Goal: Task Accomplishment & Management: Manage account settings

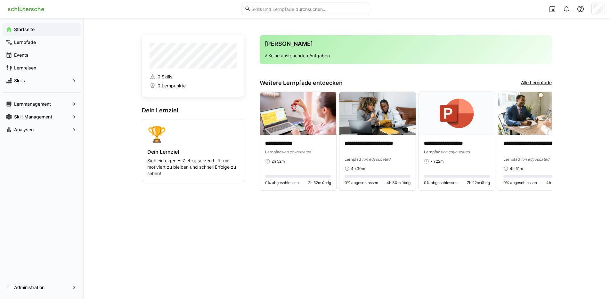
click at [375, 219] on div "**********" at bounding box center [347, 158] width 410 height 251
click at [0, 0] on app-navigation-label "Administration" at bounding box center [0, 0] width 0 height 0
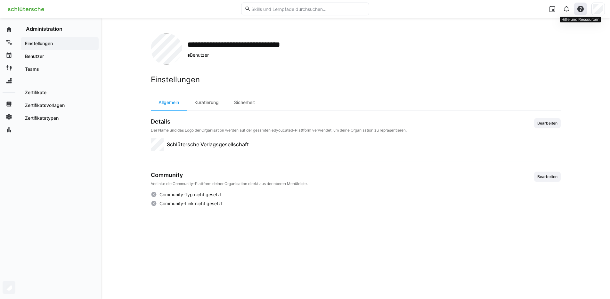
click at [586, 9] on div at bounding box center [580, 9] width 13 height 13
click at [568, 25] on div "Hilfecenter besuchen" at bounding box center [550, 26] width 45 height 6
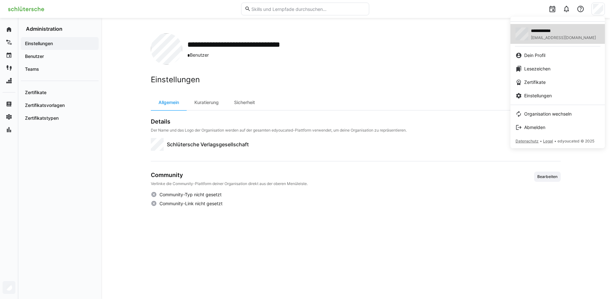
click at [557, 34] on div "**********" at bounding box center [563, 34] width 65 height 13
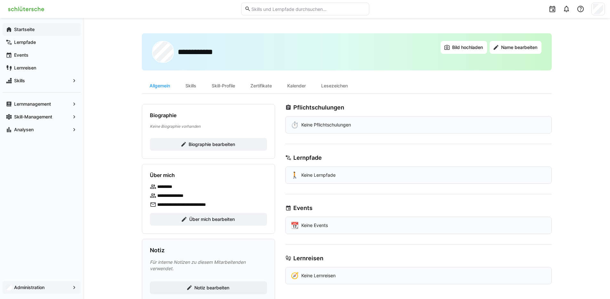
click at [0, 0] on app-navigation-label "Startseite" at bounding box center [0, 0] width 0 height 0
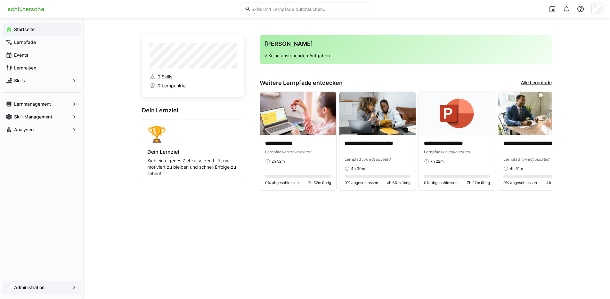
click at [59, 16] on div at bounding box center [305, 9] width 600 height 18
click at [45, 12] on img at bounding box center [26, 9] width 42 height 10
click at [47, 5] on img at bounding box center [26, 9] width 42 height 10
click at [56, 291] on div "Administration" at bounding box center [42, 287] width 78 height 13
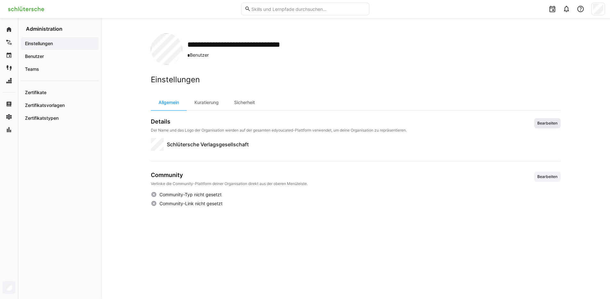
click at [555, 120] on span "Bearbeiten" at bounding box center [547, 123] width 27 height 10
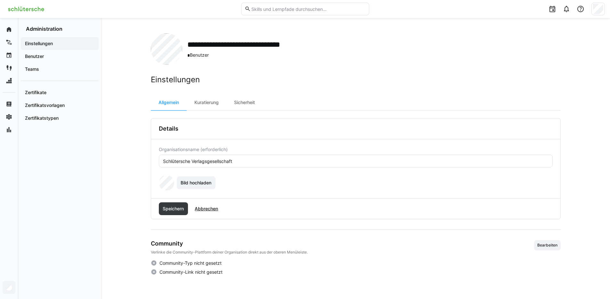
click at [244, 167] on eds-input "Schlütersche Verlagsgesellschaft" at bounding box center [356, 161] width 394 height 13
click at [221, 159] on input "Schlütersche Verlagsgesellschaft" at bounding box center [355, 161] width 387 height 6
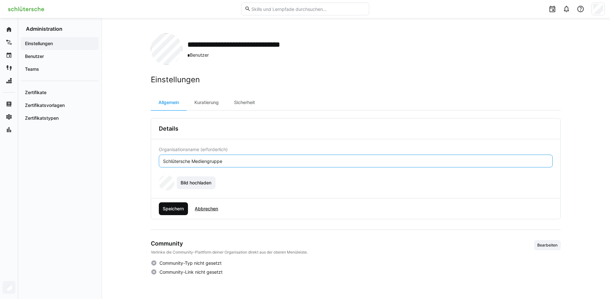
type input "Schlütersche Mediengruppe"
click at [179, 207] on span "Speichern" at bounding box center [173, 209] width 23 height 6
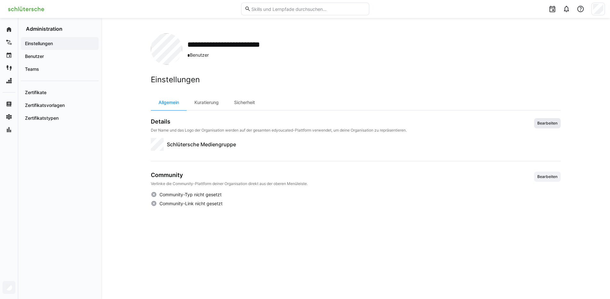
click at [534, 119] on span "Bearbeiten" at bounding box center [547, 123] width 27 height 10
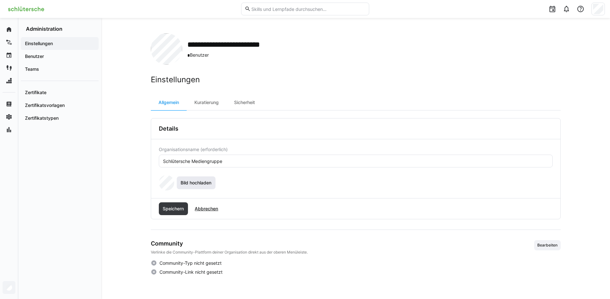
click at [208, 180] on span "Bild hochladen" at bounding box center [196, 183] width 33 height 6
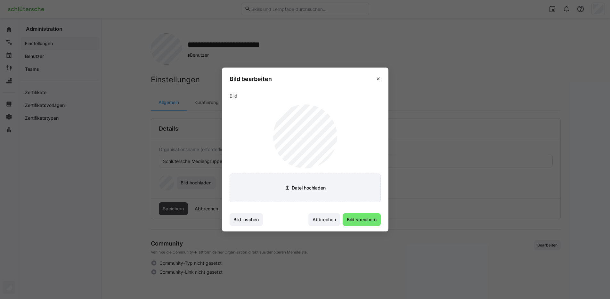
click at [312, 186] on input "file" at bounding box center [305, 188] width 151 height 28
click at [315, 189] on input "file" at bounding box center [305, 188] width 151 height 28
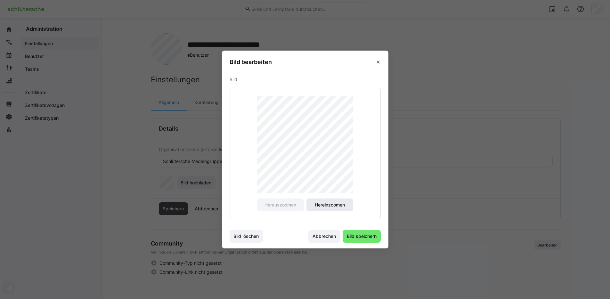
click at [330, 207] on span "Hereinzoomen" at bounding box center [330, 205] width 32 height 6
click at [372, 236] on span "Bild speichern" at bounding box center [362, 236] width 32 height 6
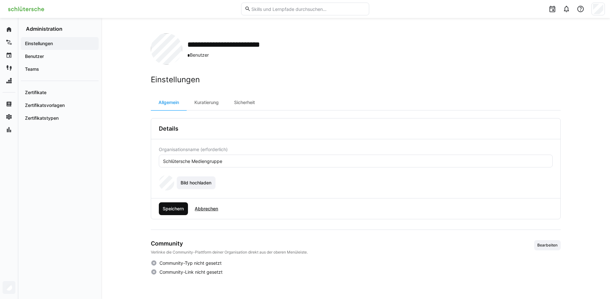
click at [185, 206] on span "Speichern" at bounding box center [173, 209] width 23 height 6
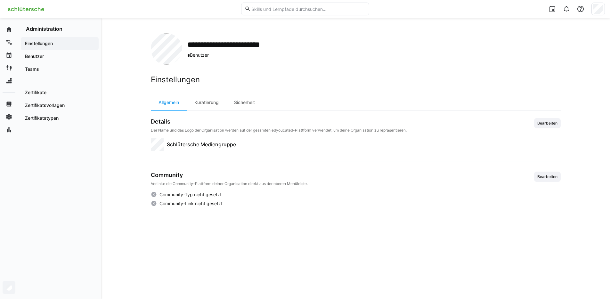
click at [32, 12] on img at bounding box center [26, 9] width 42 height 10
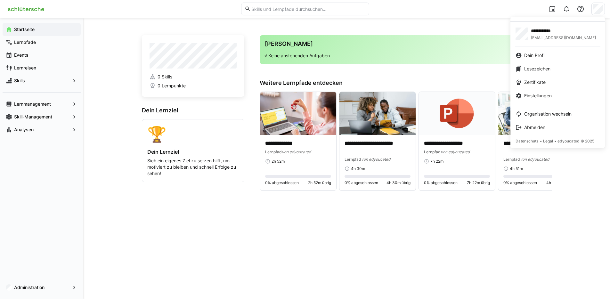
click at [593, 165] on div at bounding box center [305, 149] width 610 height 299
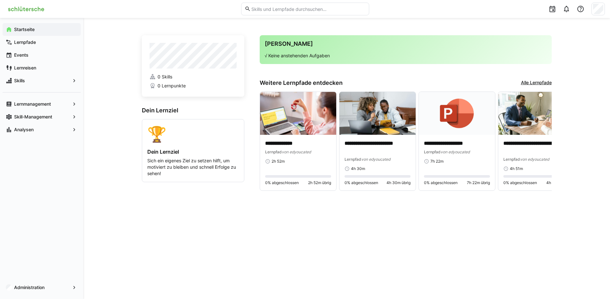
click at [593, 166] on div "**********" at bounding box center [346, 158] width 527 height 281
click at [54, 287] on span "Administration" at bounding box center [41, 287] width 57 height 6
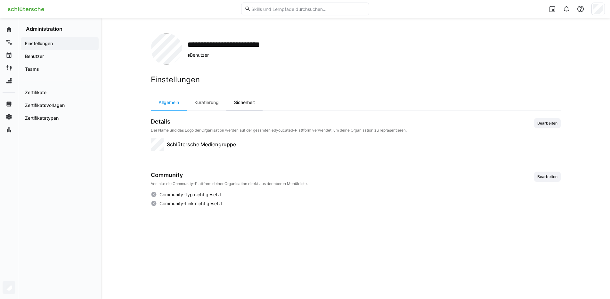
click at [246, 103] on div "Sicherheit" at bounding box center [244, 102] width 36 height 15
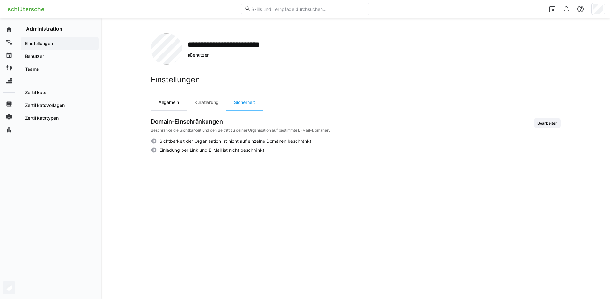
click at [175, 104] on div "Allgemein" at bounding box center [169, 102] width 36 height 15
